Goal: Browse casually

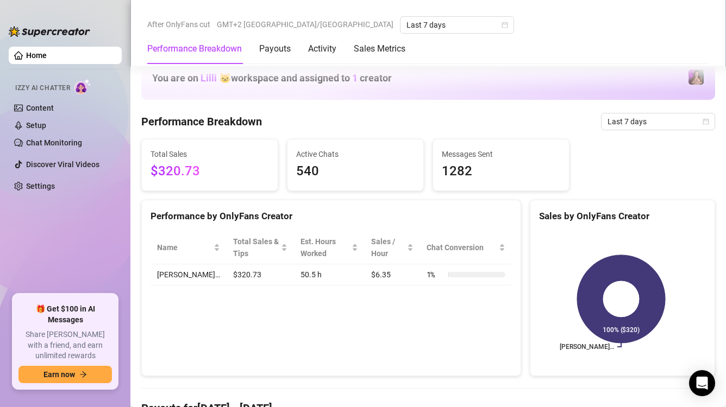
scroll to position [706, 0]
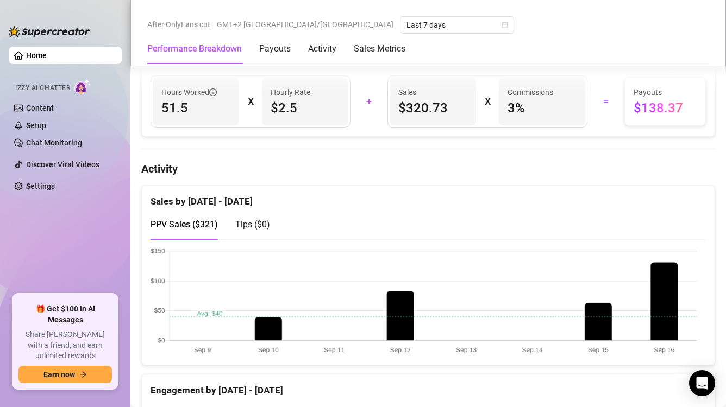
scroll to position [489, 0]
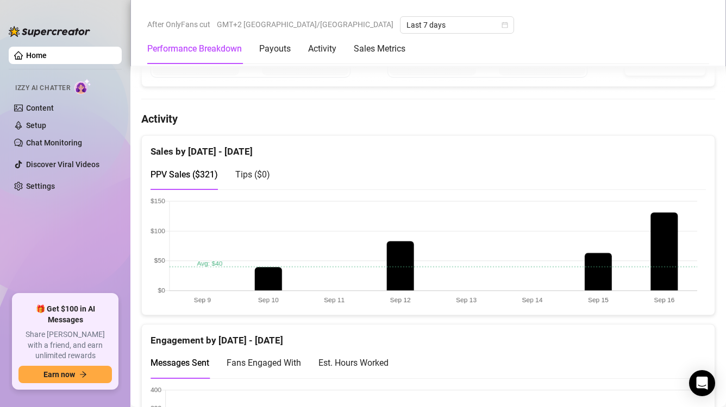
click at [666, 253] on canvas at bounding box center [423, 252] width 547 height 109
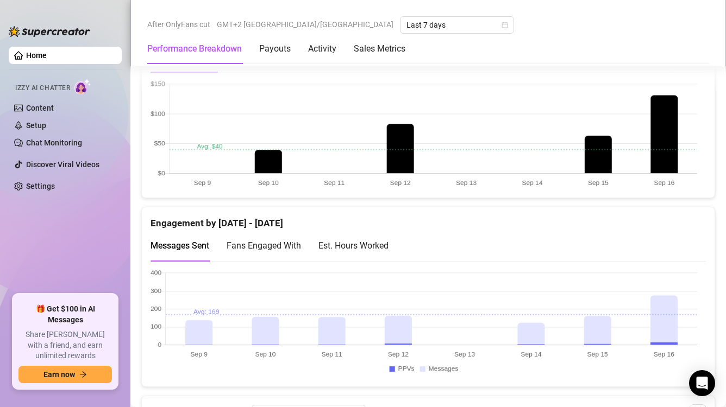
scroll to position [652, 0]
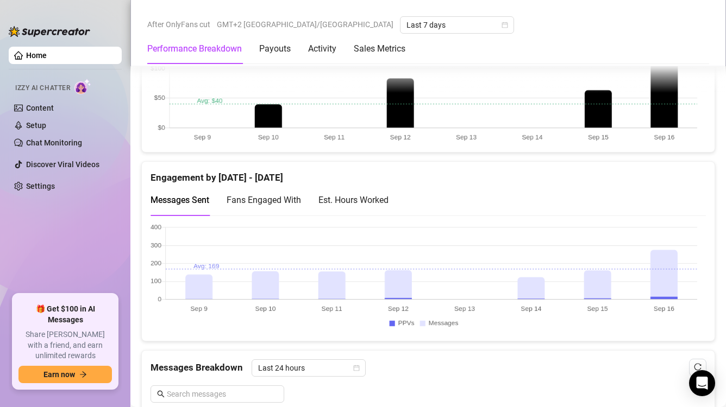
click at [666, 253] on canvas at bounding box center [423, 278] width 547 height 109
